Goal: Information Seeking & Learning: Learn about a topic

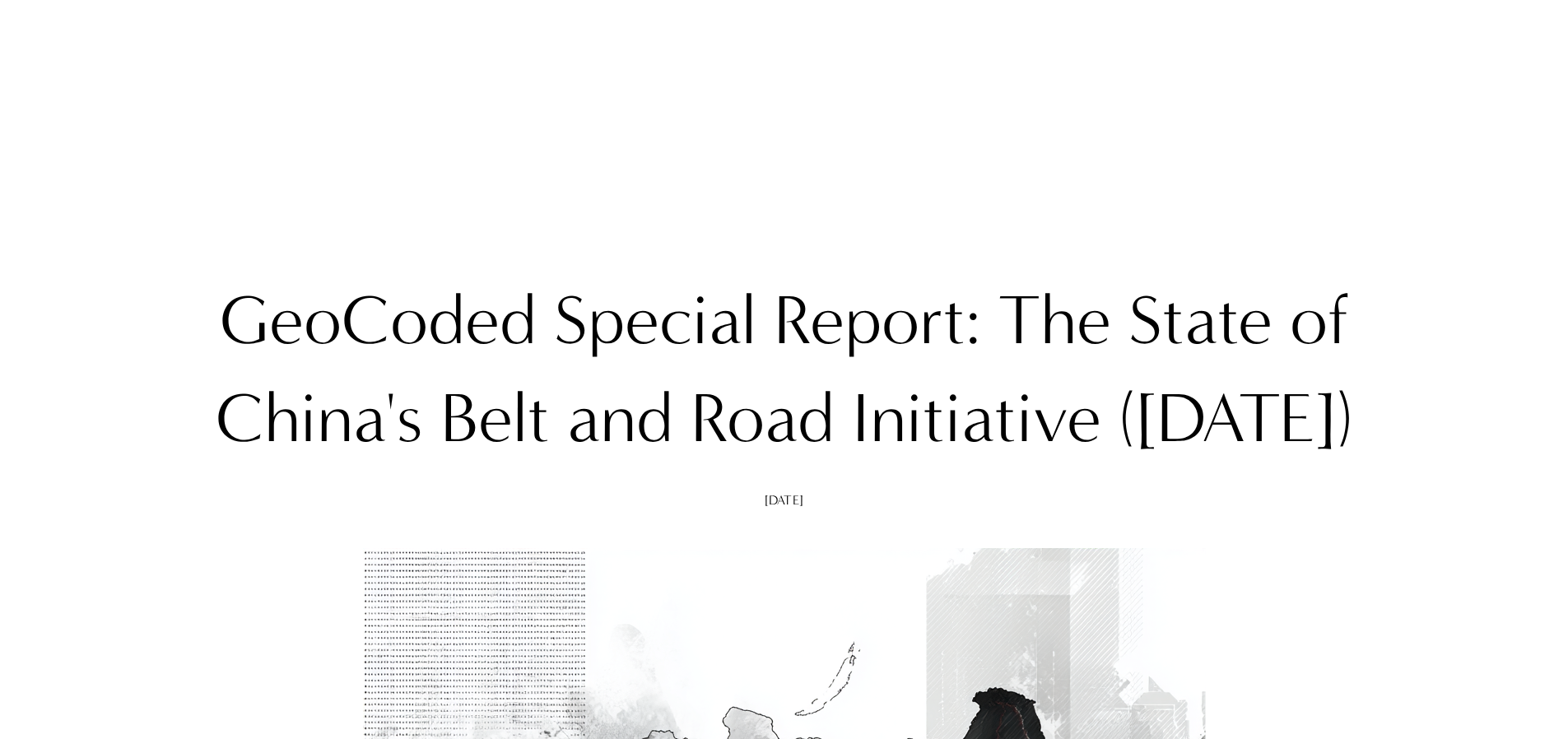
scroll to position [2129, 0]
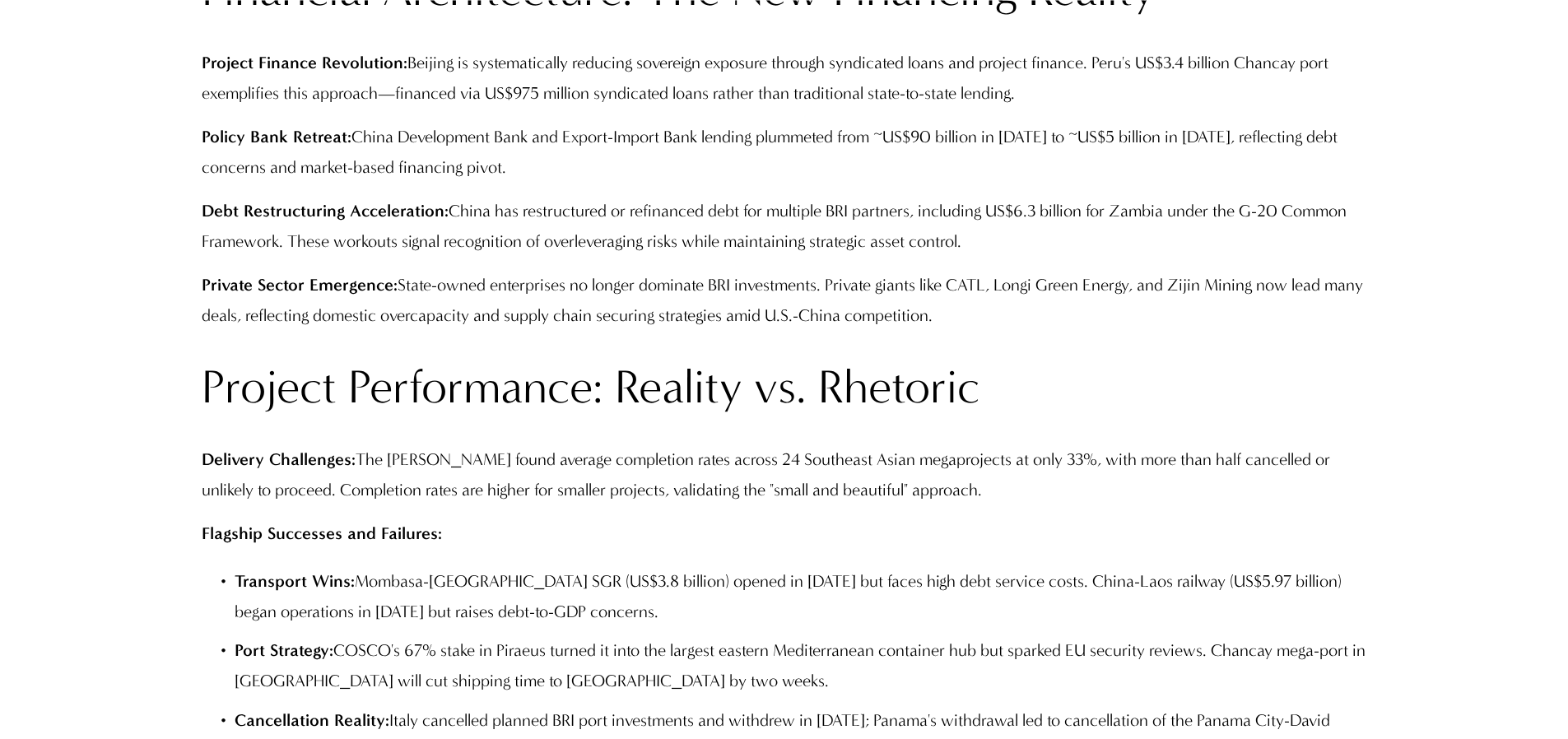
scroll to position [2756, 0]
